Goal: Task Accomplishment & Management: Manage account settings

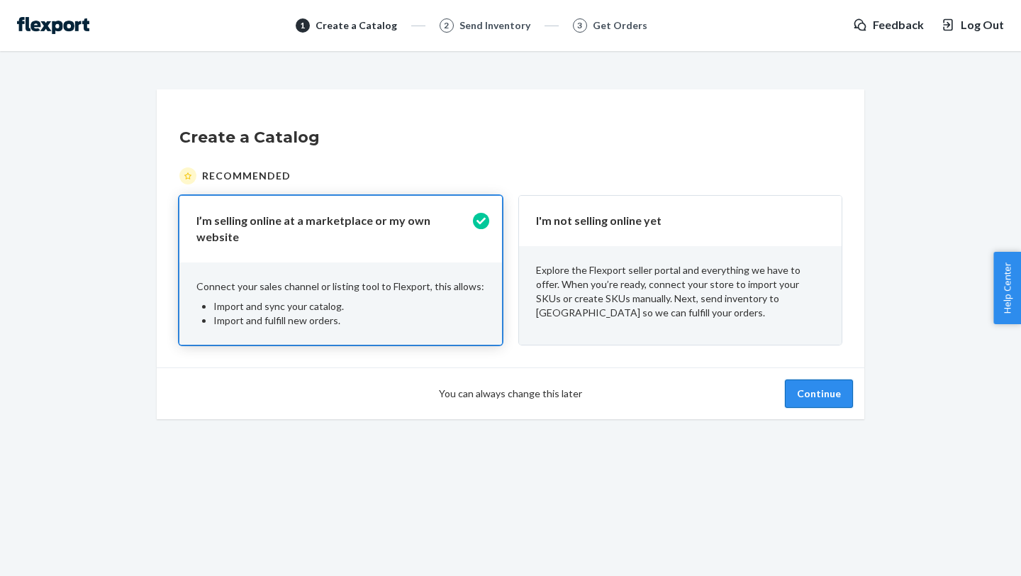
click at [802, 384] on button "Continue" at bounding box center [819, 393] width 68 height 28
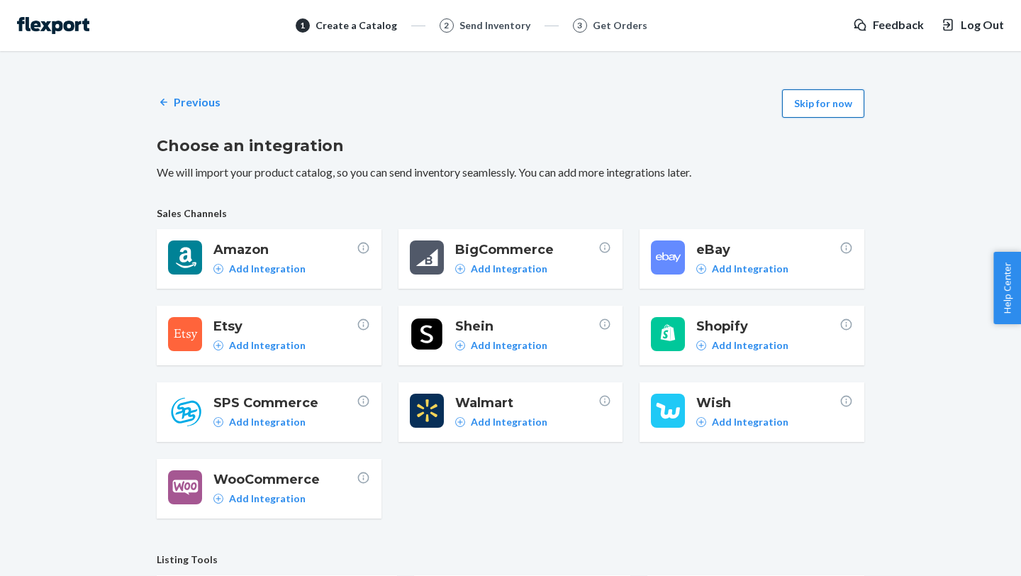
click at [818, 105] on button "Skip for now" at bounding box center [823, 103] width 82 height 28
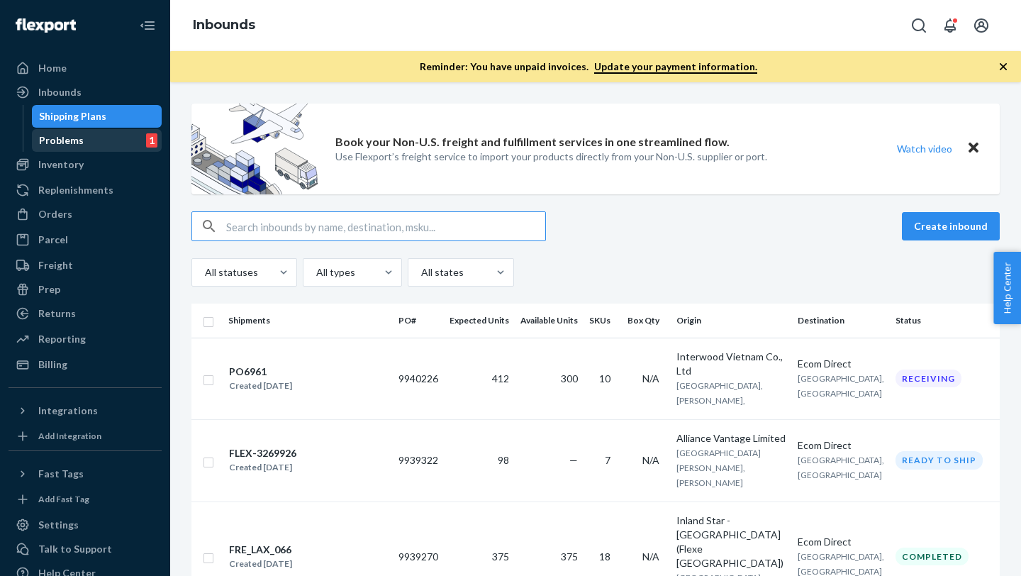
click at [100, 147] on div "Problems 1" at bounding box center [97, 140] width 128 height 20
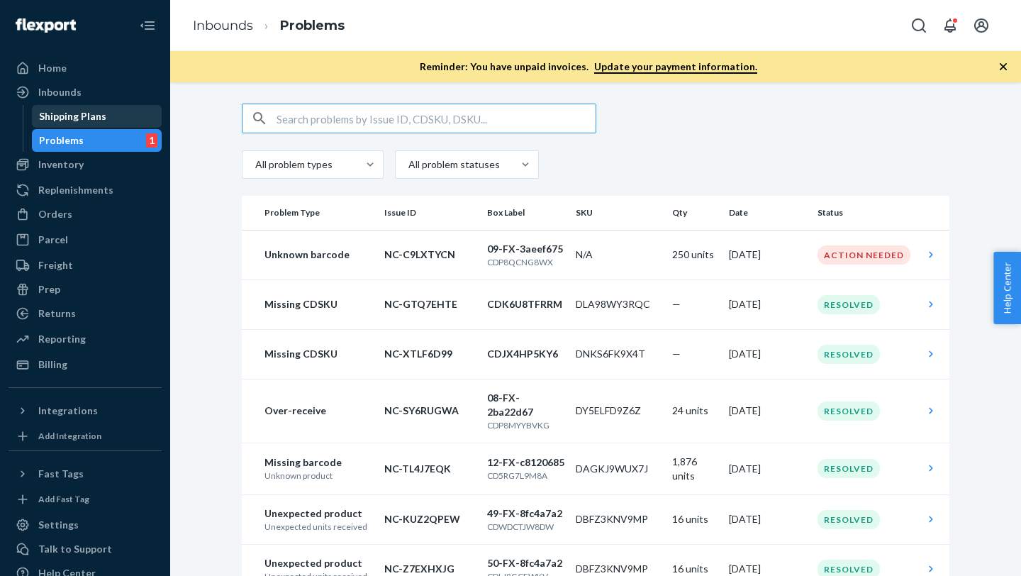
click at [93, 116] on div "Shipping Plans" at bounding box center [72, 116] width 67 height 14
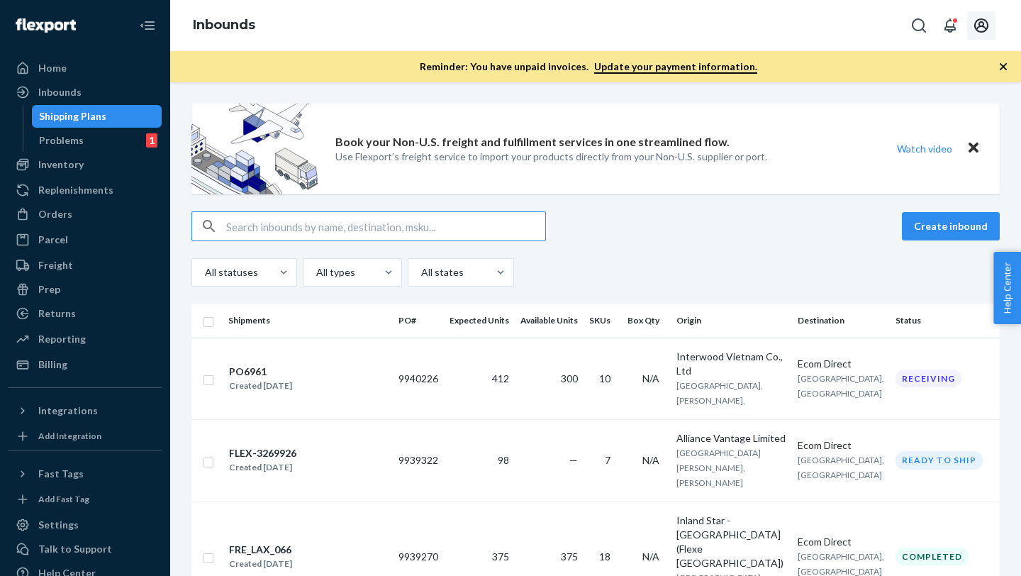
click at [981, 18] on icon "Open account menu" at bounding box center [981, 25] width 14 height 14
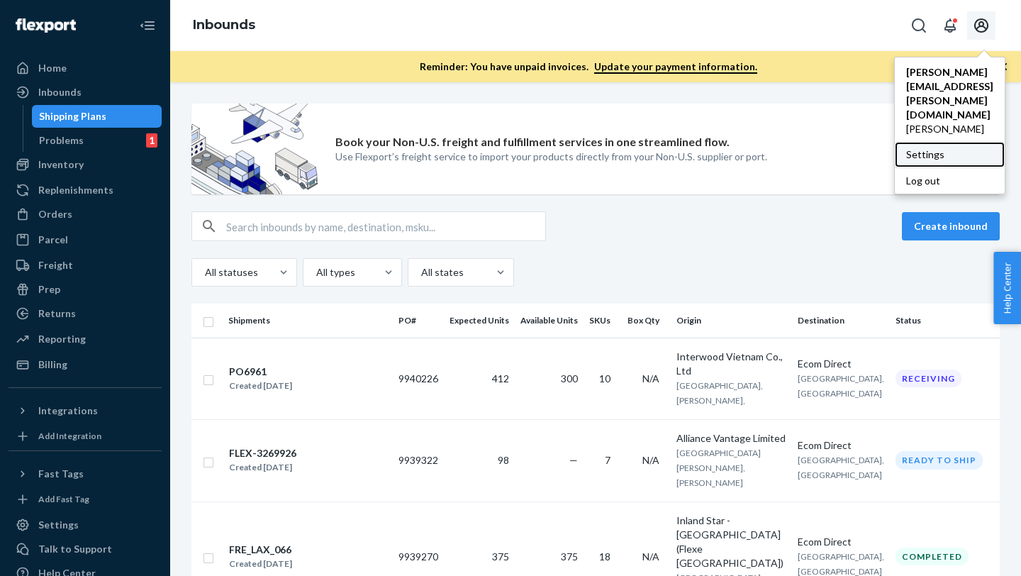
click at [924, 142] on div "Settings" at bounding box center [950, 155] width 110 height 26
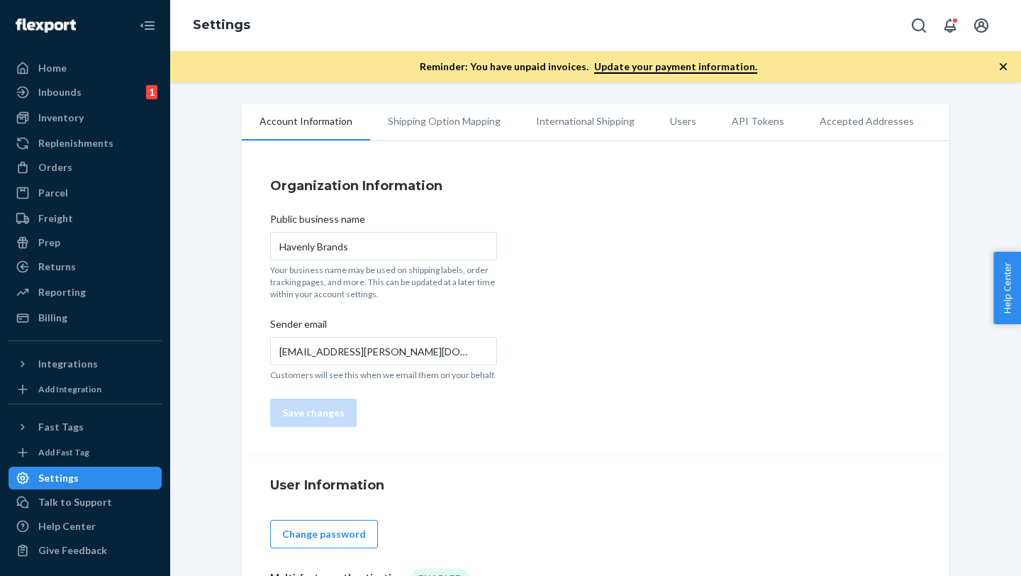
click at [671, 121] on li "Users" at bounding box center [683, 120] width 62 height 35
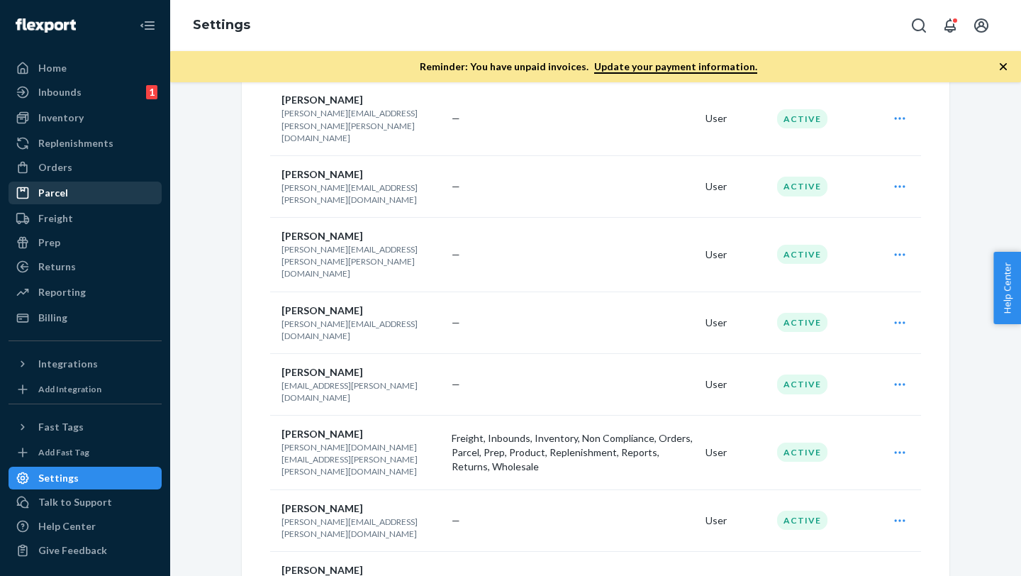
scroll to position [1258, 0]
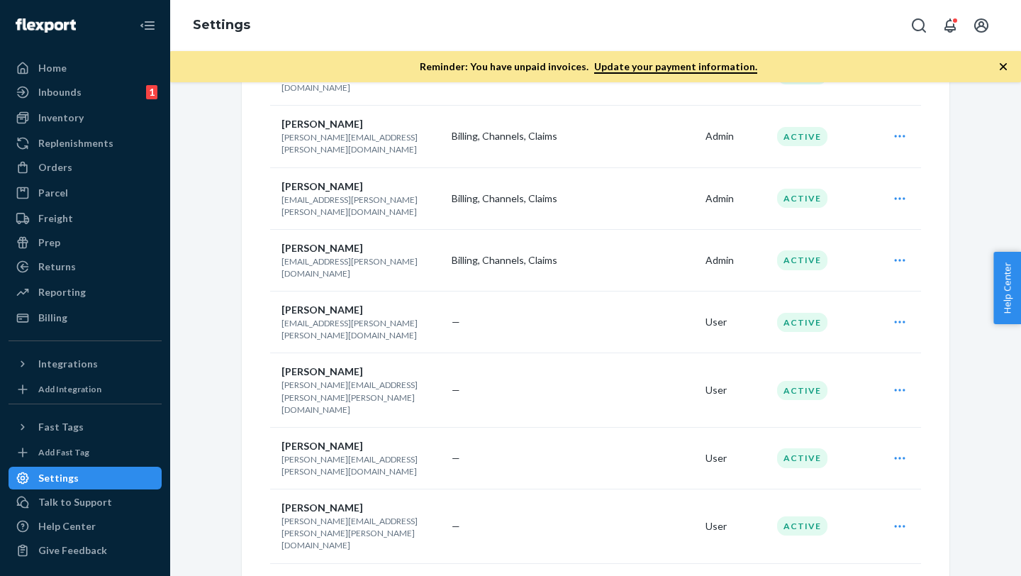
click at [203, 249] on div "Account Information Replenishment Shipping Option Mapping International Shippin…" at bounding box center [595, 66] width 829 height 2443
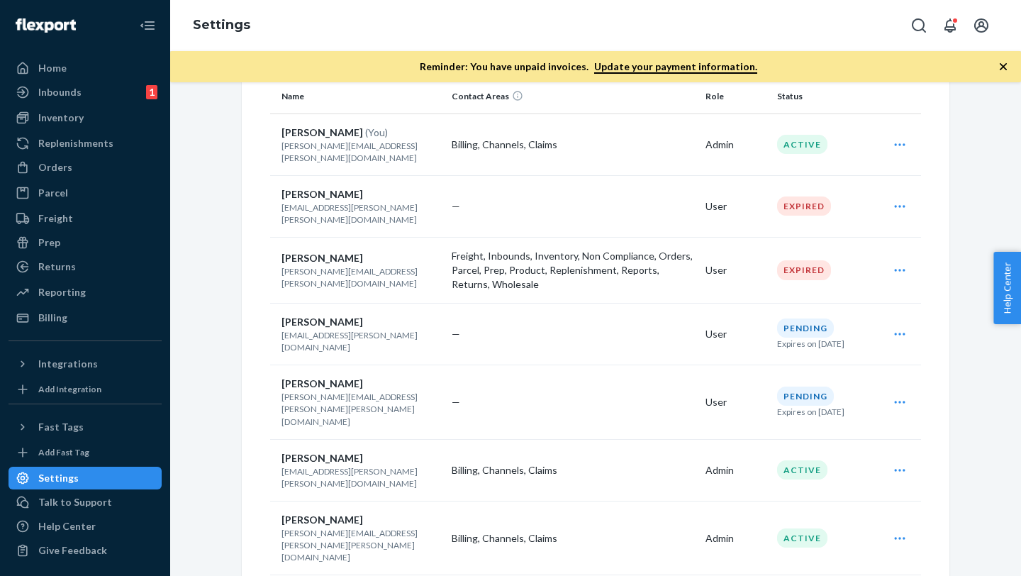
scroll to position [0, 0]
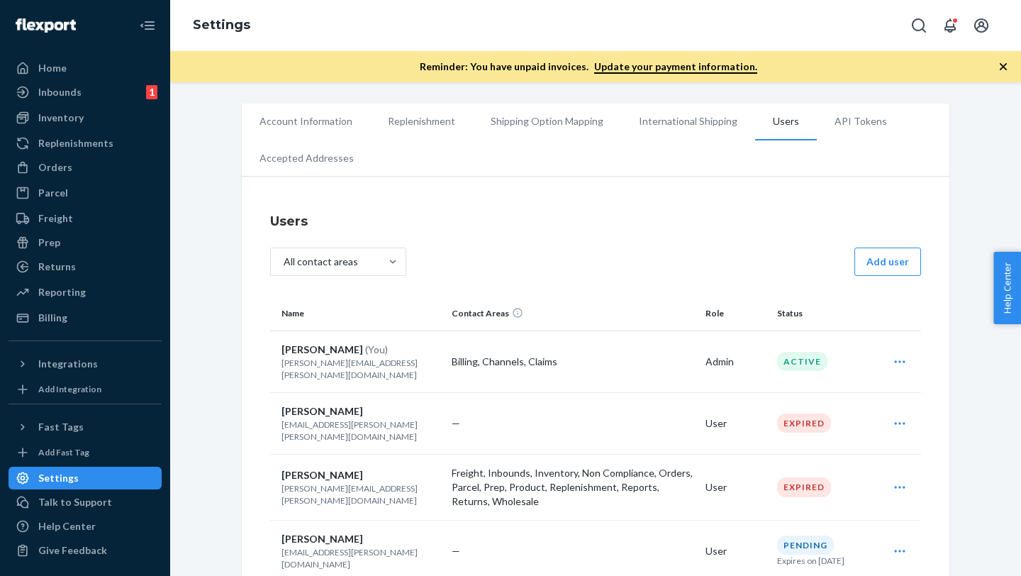
click at [397, 364] on p "[PERSON_NAME][EMAIL_ADDRESS][PERSON_NAME][DOMAIN_NAME]" at bounding box center [360, 369] width 159 height 24
copy p "[PERSON_NAME][EMAIL_ADDRESS][PERSON_NAME][DOMAIN_NAME]"
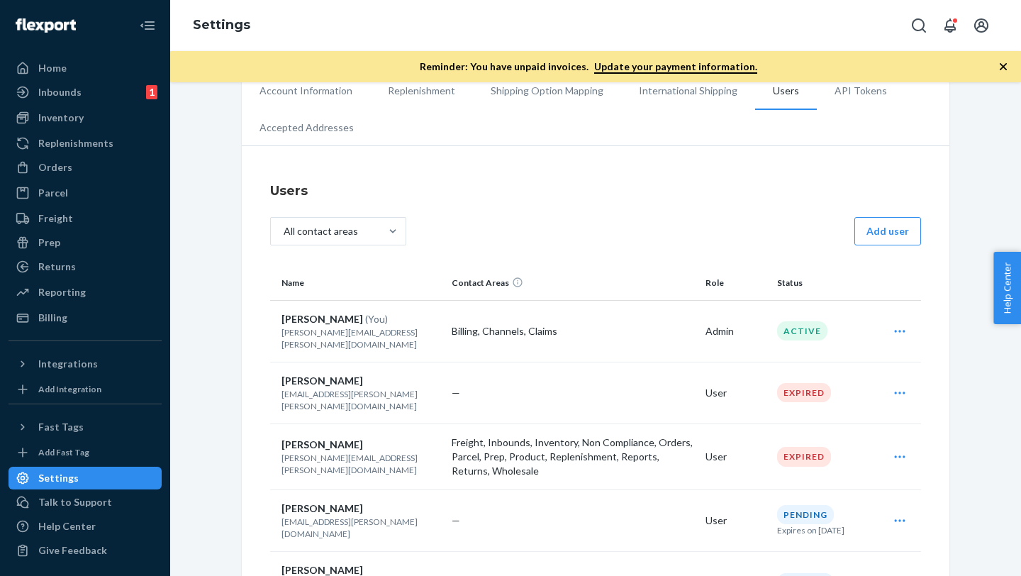
scroll to position [33, 0]
click at [903, 389] on icon "Open user actions" at bounding box center [899, 390] width 11 height 2
click at [820, 451] on span "Delete" at bounding box center [834, 456] width 88 height 10
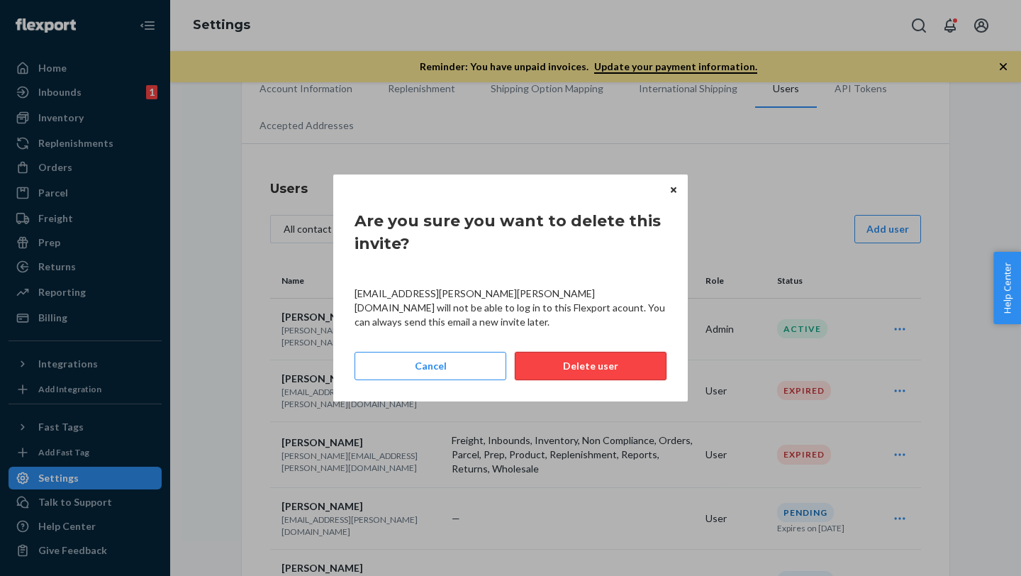
click at [598, 356] on button "Delete user" at bounding box center [591, 366] width 152 height 28
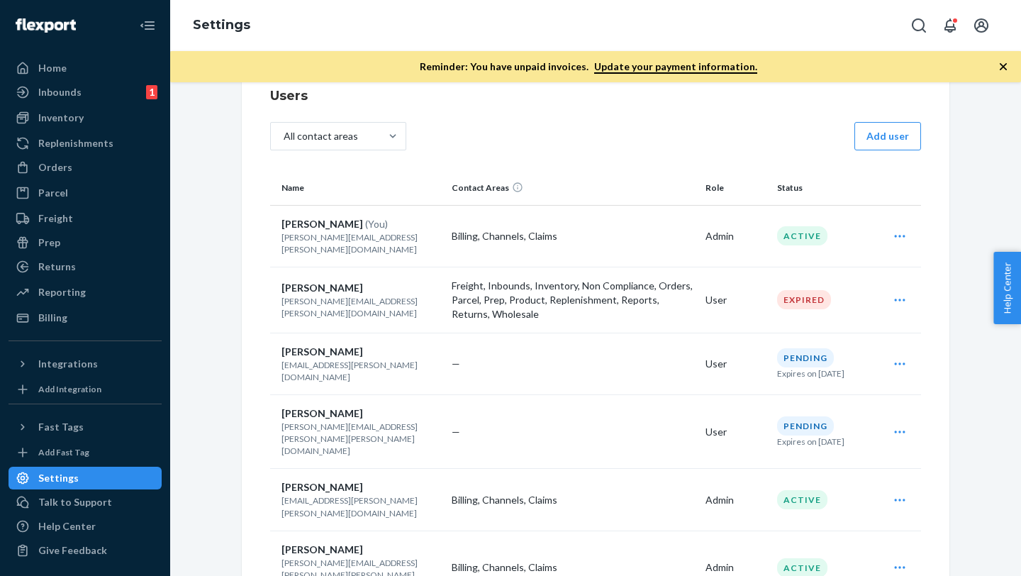
scroll to position [0, 0]
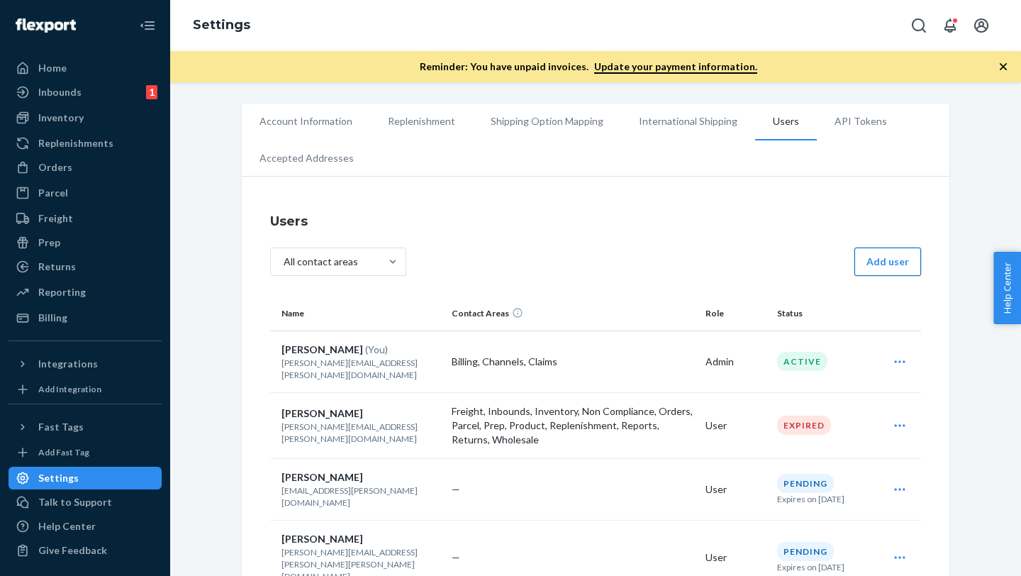
click at [873, 257] on button "Add user" at bounding box center [887, 261] width 67 height 28
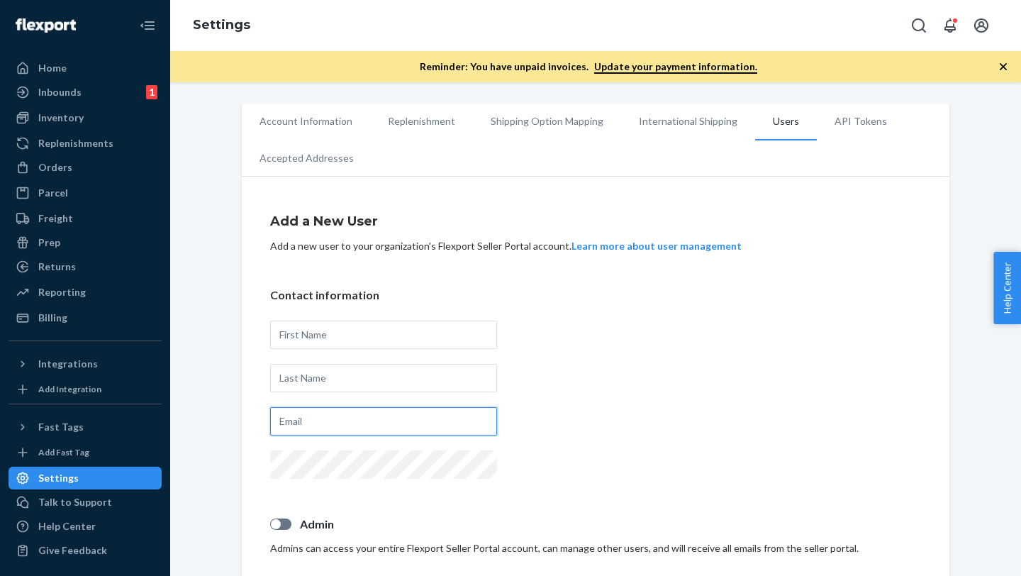
click at [318, 418] on input "text" at bounding box center [383, 421] width 227 height 28
paste input "[EMAIL_ADDRESS][DOMAIN_NAME]"
click at [323, 418] on input "[EMAIL_ADDRESS][DOMAIN_NAME]" at bounding box center [383, 421] width 227 height 28
type input "[EMAIL_ADDRESS][PERSON_NAME][DOMAIN_NAME]"
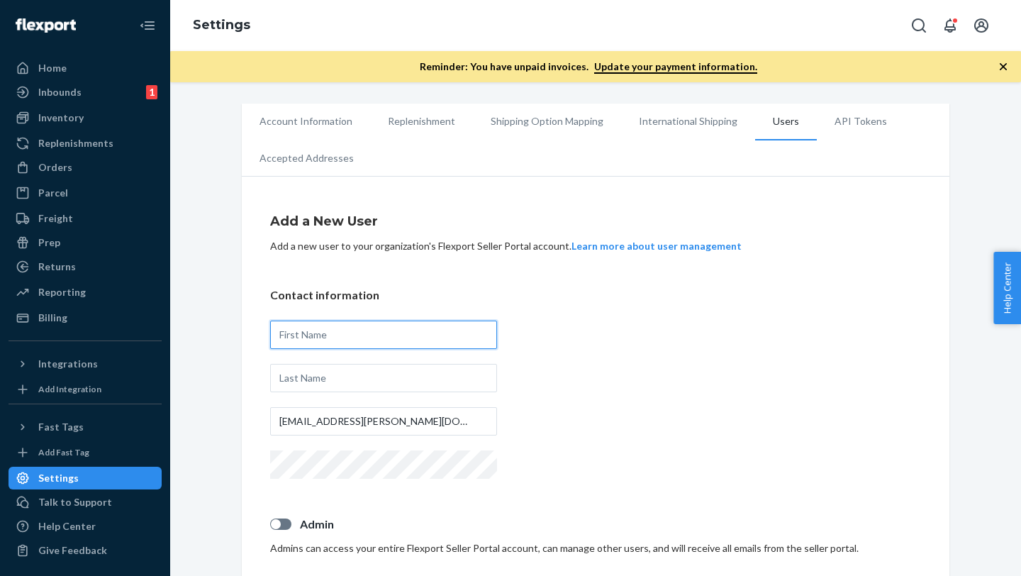
click at [369, 330] on input "text" at bounding box center [383, 334] width 227 height 28
type input "Cyrill"
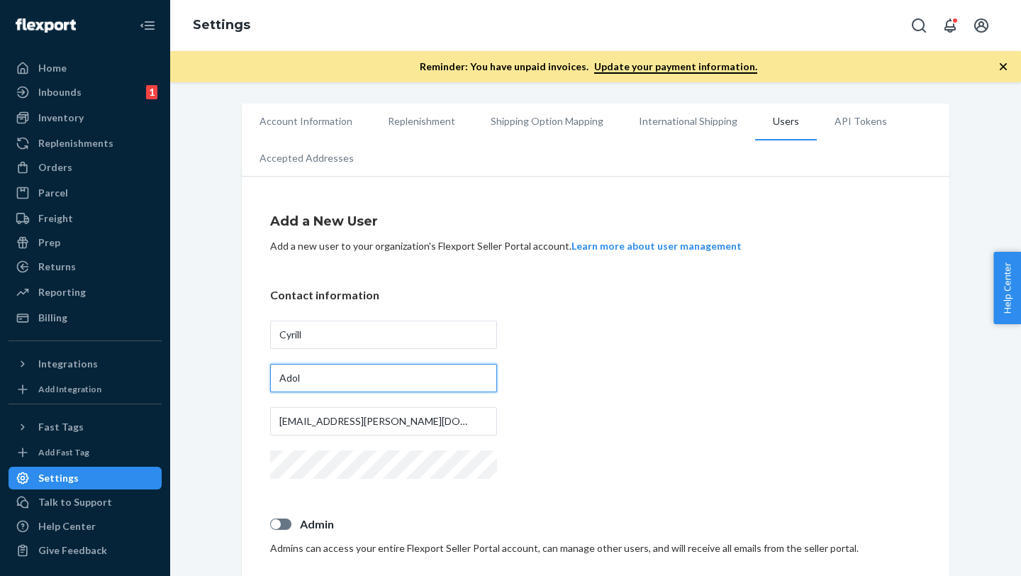
type input "Adol"
click at [694, 320] on div "Contact information [PERSON_NAME] Adol [EMAIL_ADDRESS][PERSON_NAME][DOMAIN_NAME]" at bounding box center [595, 384] width 651 height 195
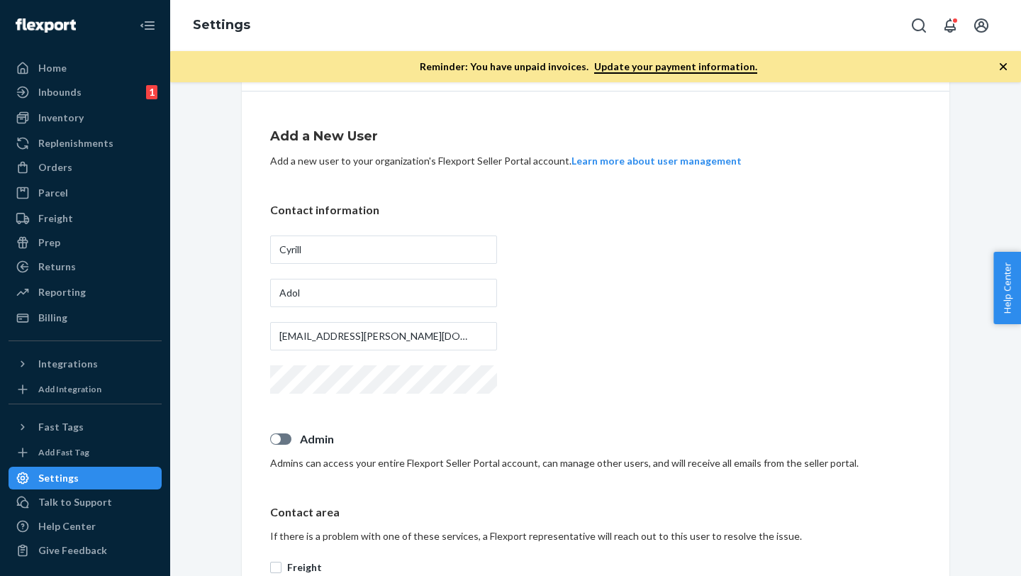
scroll to position [69, 0]
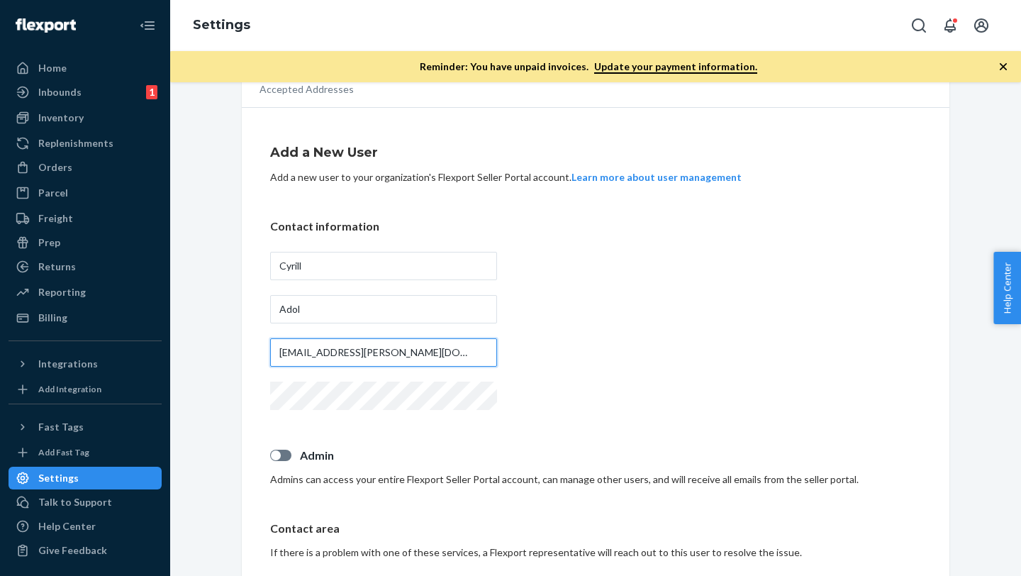
click at [393, 349] on input "[EMAIL_ADDRESS][PERSON_NAME][DOMAIN_NAME]" at bounding box center [383, 352] width 227 height 28
click at [651, 316] on div "Contact information [PERSON_NAME] Adol [EMAIL_ADDRESS][PERSON_NAME][DOMAIN_NAME]" at bounding box center [595, 315] width 651 height 195
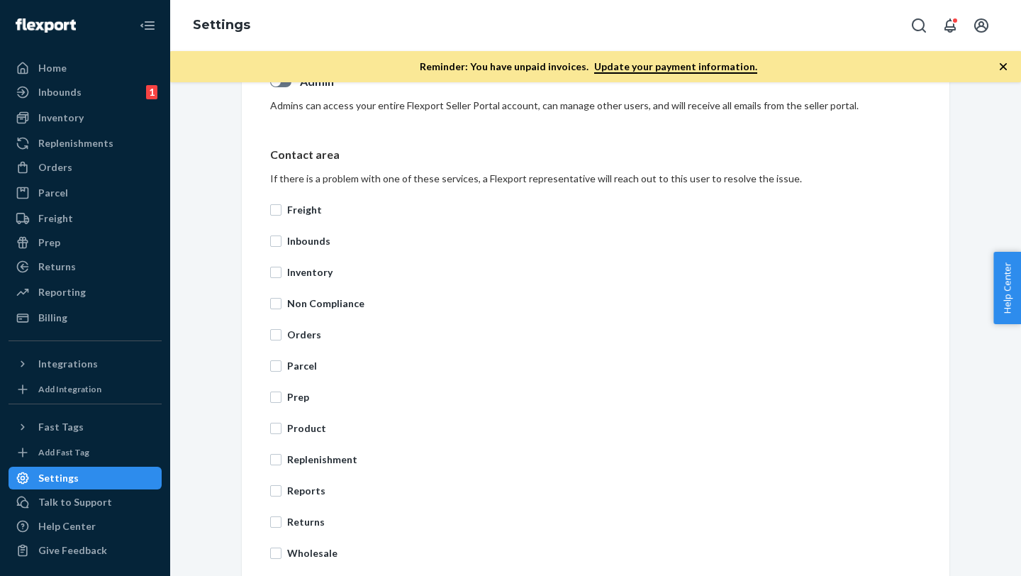
scroll to position [517, 0]
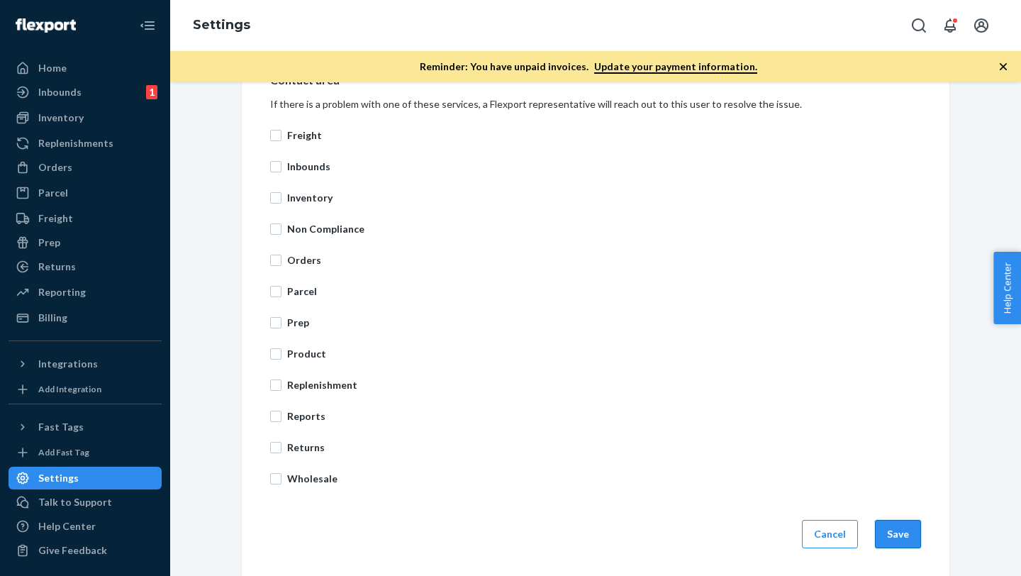
click at [892, 532] on button "Save" at bounding box center [898, 534] width 46 height 28
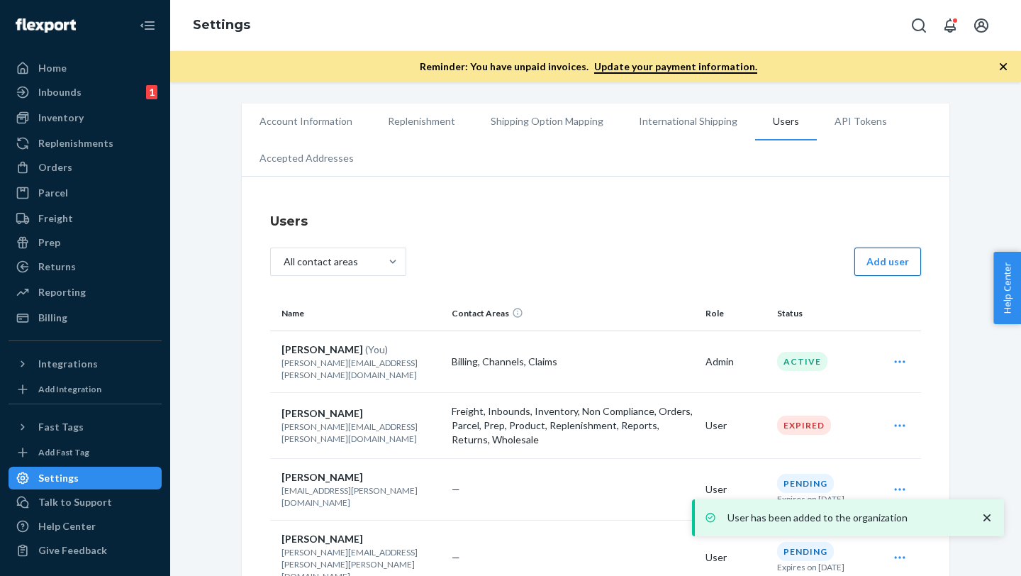
click at [878, 259] on button "Add user" at bounding box center [887, 261] width 67 height 28
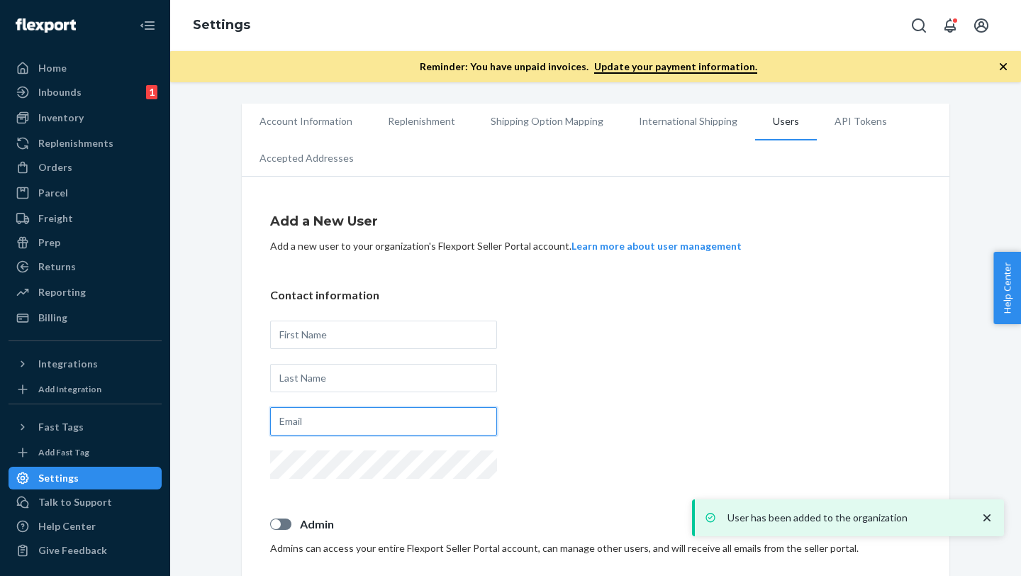
click at [300, 421] on input "text" at bounding box center [383, 421] width 227 height 28
paste input "[PERSON_NAME][EMAIL_ADDRESS][DOMAIN_NAME]"
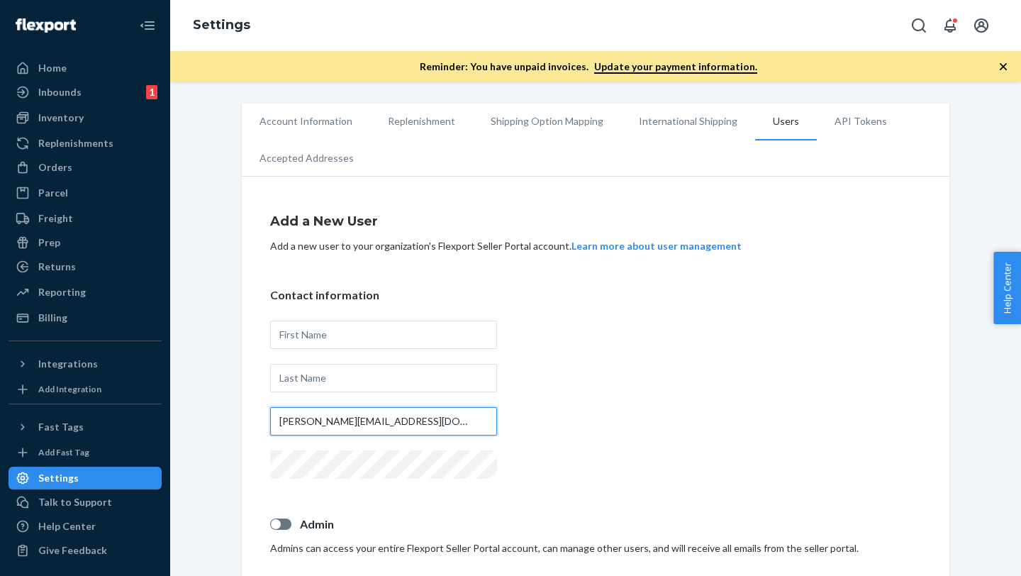
click at [337, 424] on input "[PERSON_NAME][EMAIL_ADDRESS][DOMAIN_NAME]" at bounding box center [383, 421] width 227 height 28
type input "[PERSON_NAME][EMAIL_ADDRESS][PERSON_NAME][DOMAIN_NAME]"
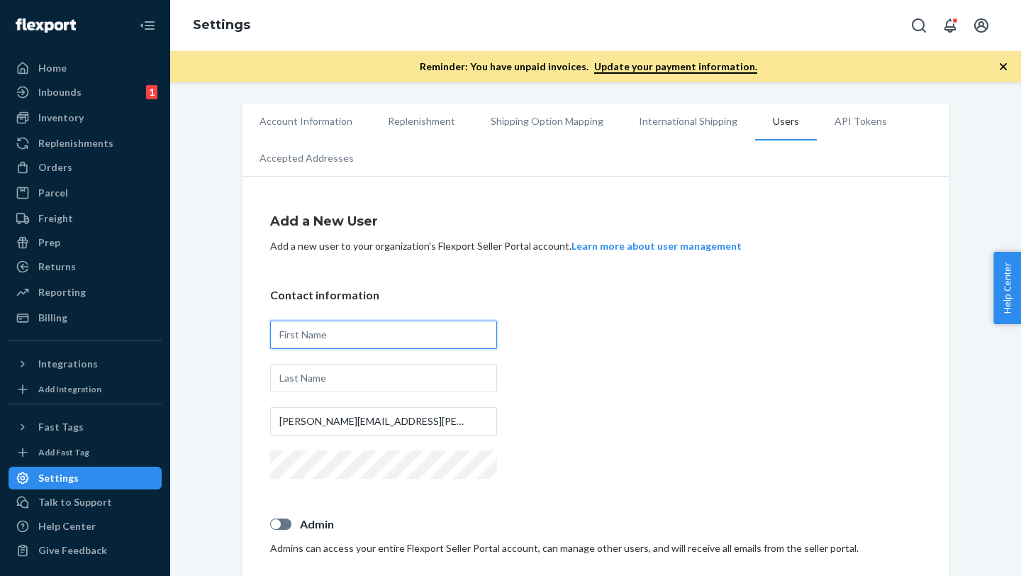
click at [356, 340] on input "text" at bounding box center [383, 334] width 227 height 28
type input "[PERSON_NAME]"
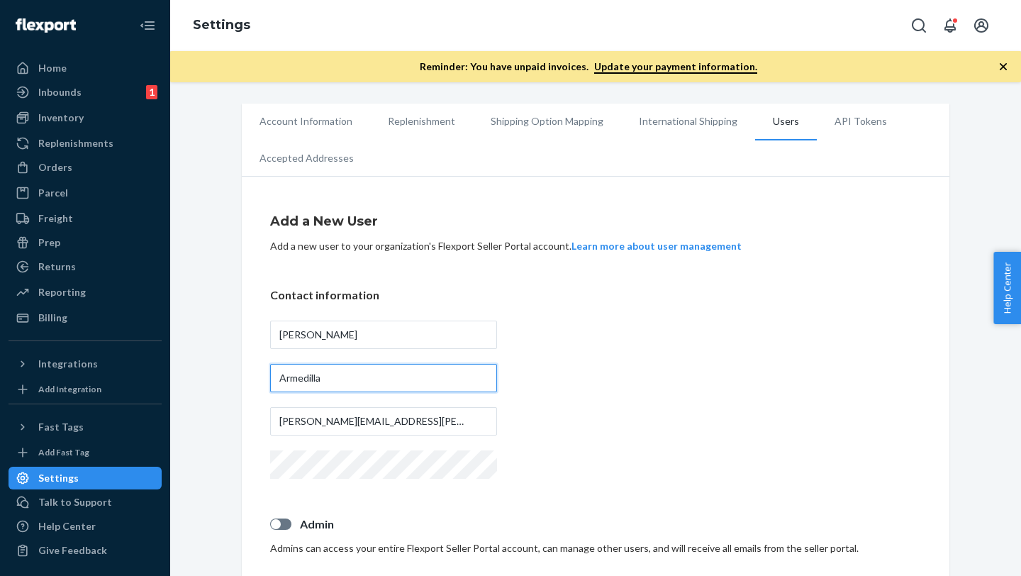
type input "Armedilla"
click at [615, 295] on p "Contact information" at bounding box center [595, 295] width 651 height 16
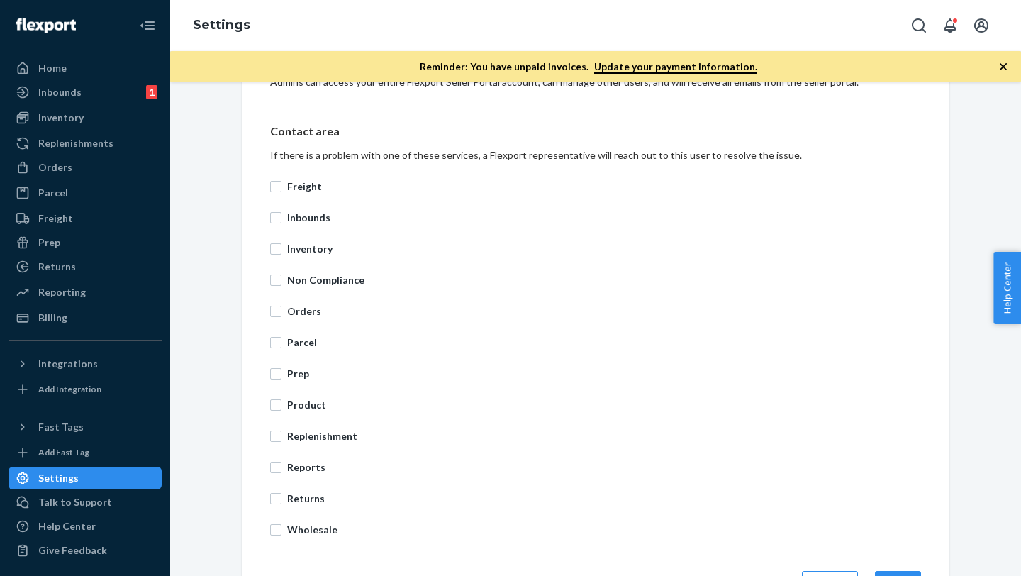
scroll to position [517, 0]
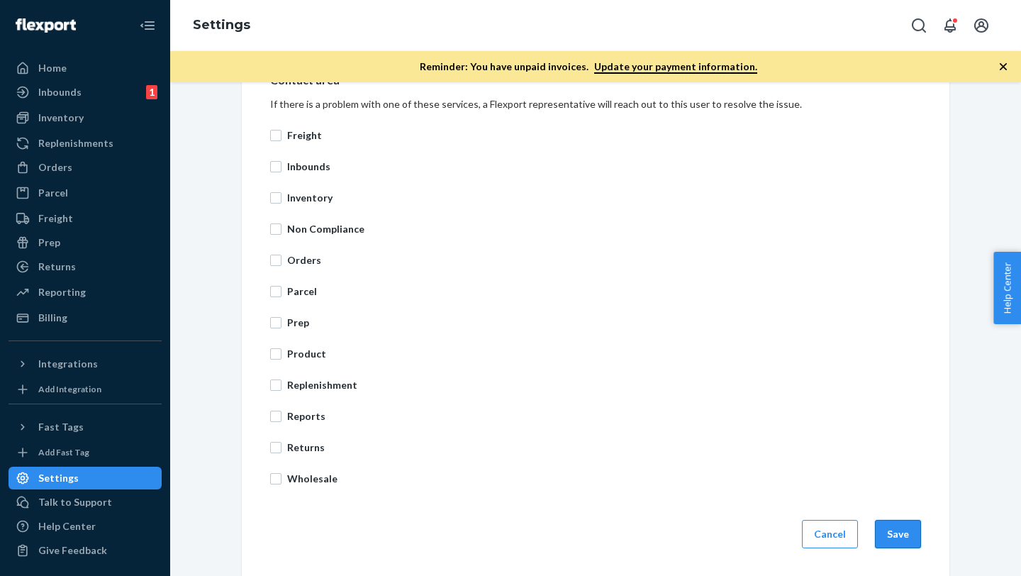
click at [900, 522] on button "Save" at bounding box center [898, 534] width 46 height 28
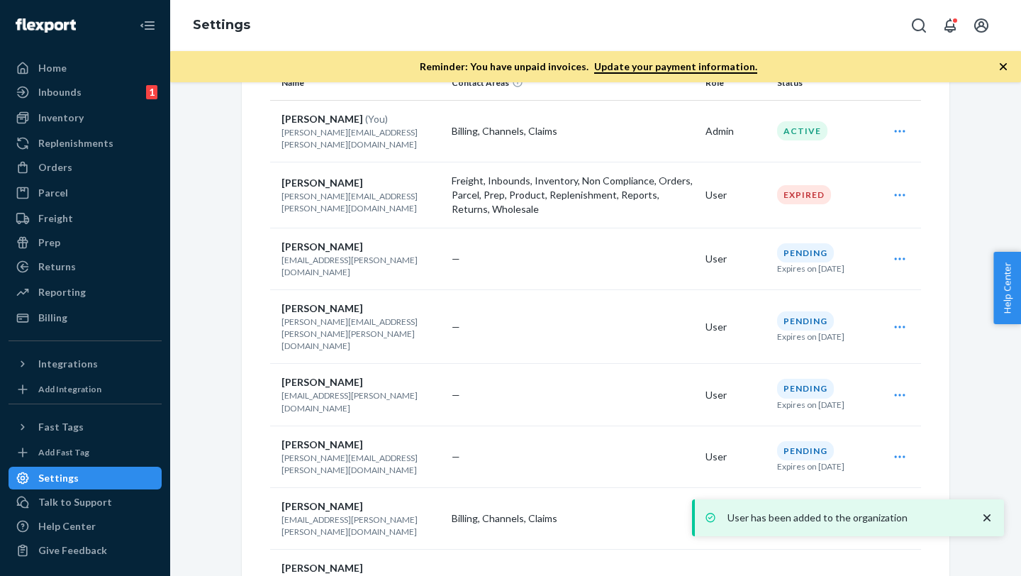
scroll to position [265, 0]
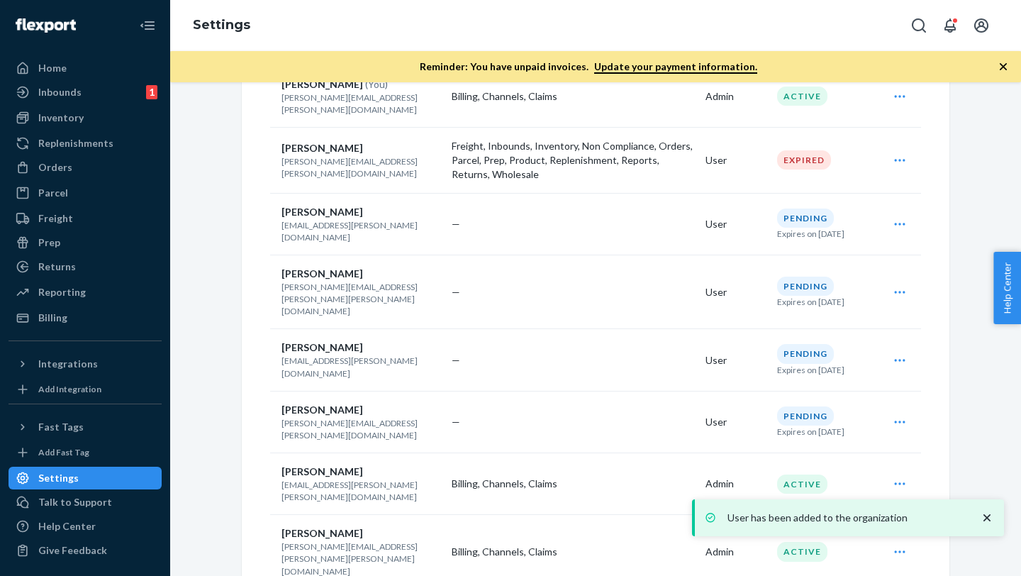
click at [310, 417] on p "[PERSON_NAME][EMAIL_ADDRESS][PERSON_NAME][DOMAIN_NAME]" at bounding box center [360, 429] width 159 height 24
copy p "[PERSON_NAME][EMAIL_ADDRESS][PERSON_NAME][DOMAIN_NAME]"
